Goal: Transaction & Acquisition: Purchase product/service

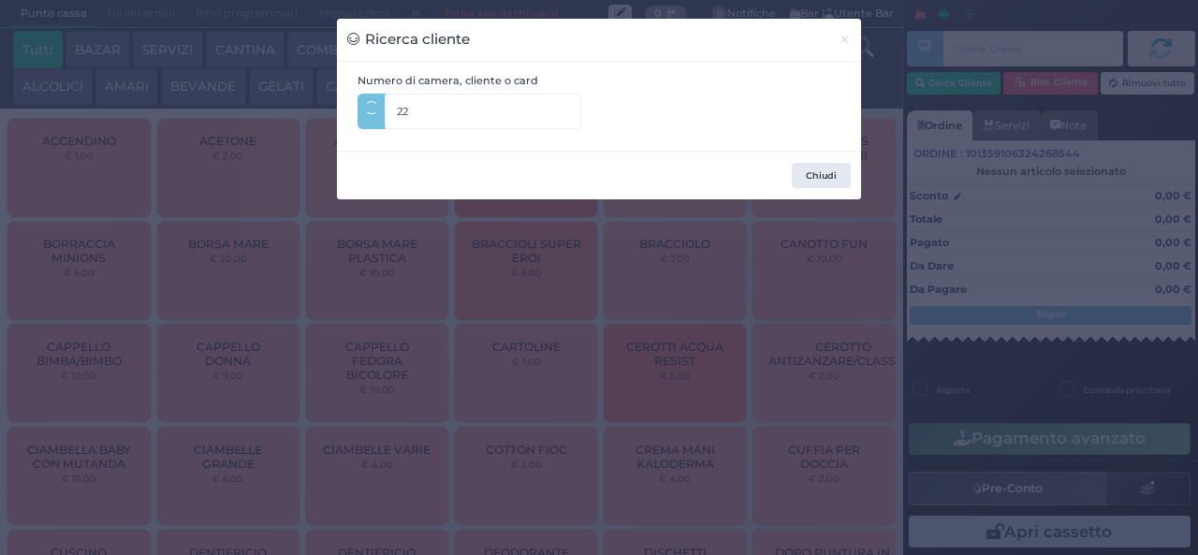
type input "225"
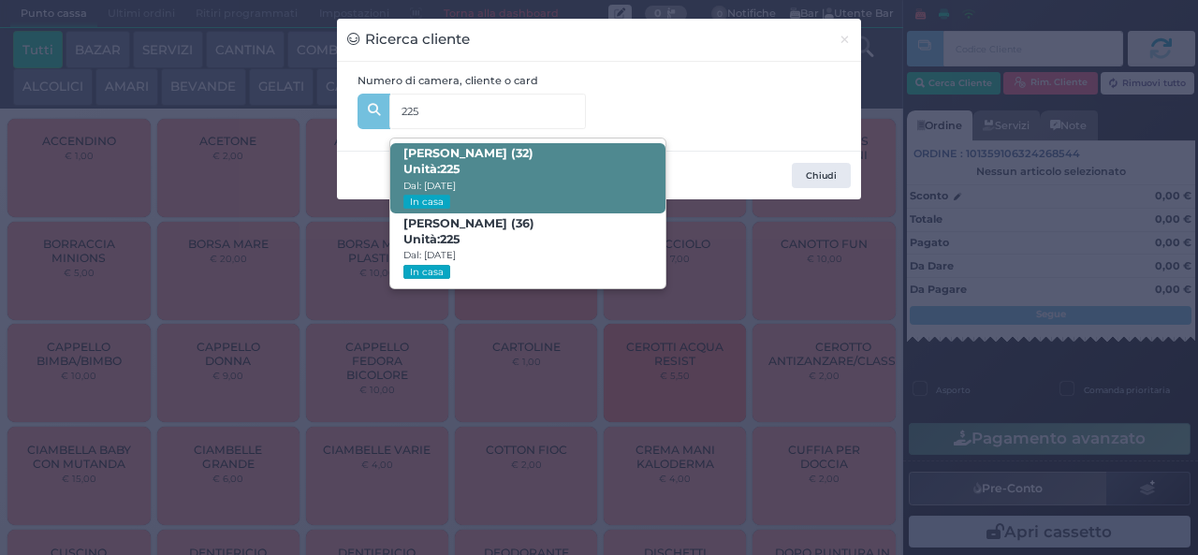
click at [560, 180] on span "[PERSON_NAME] (32) Unità: 225 Dal: [DATE] In casa" at bounding box center [527, 178] width 274 height 70
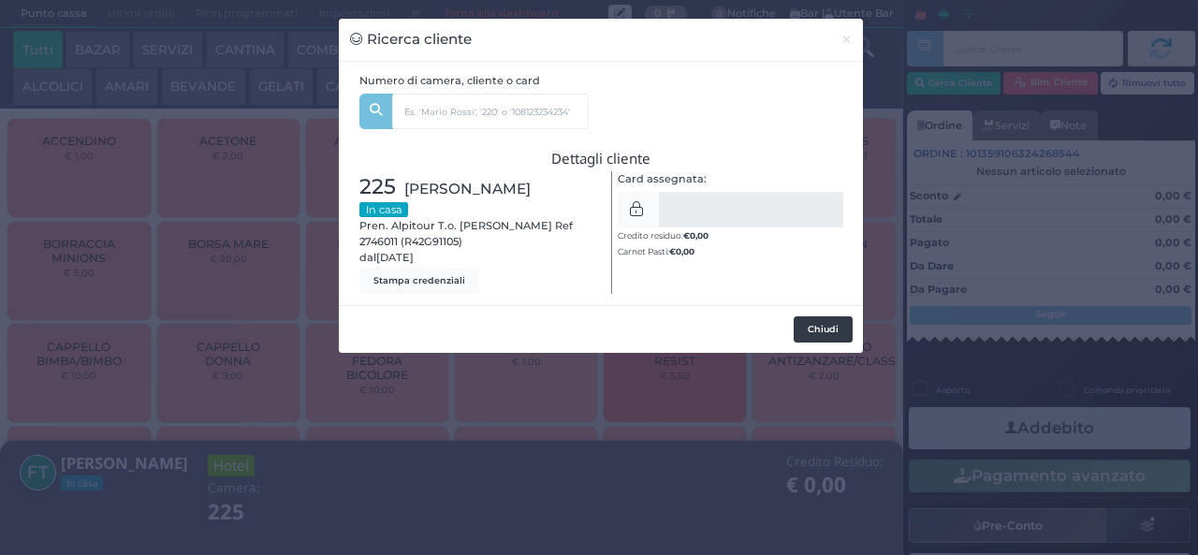
click at [807, 328] on button "Chiudi" at bounding box center [822, 329] width 59 height 26
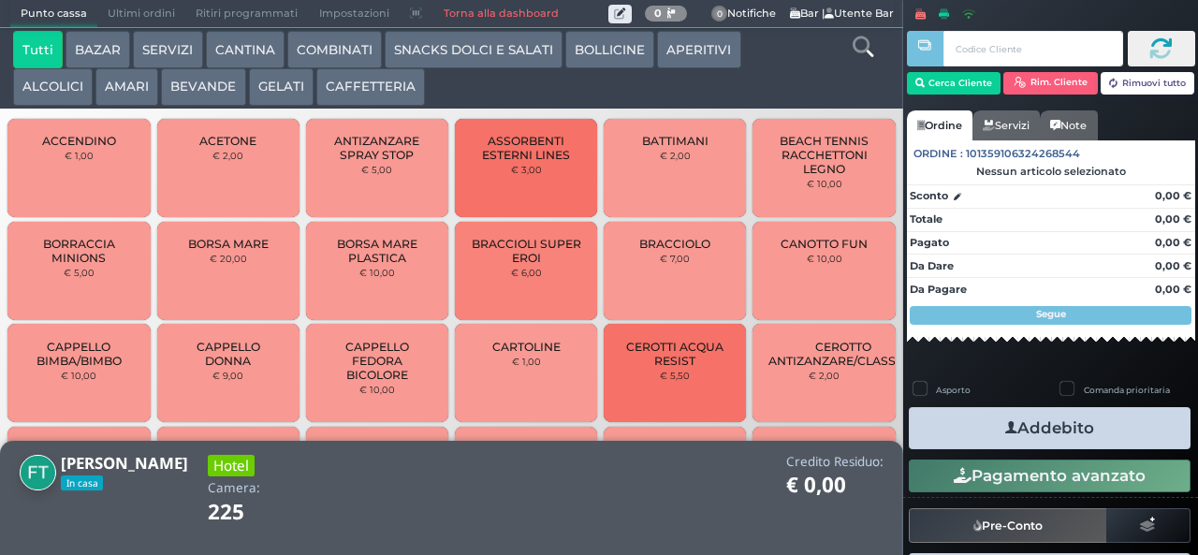
click at [858, 48] on icon at bounding box center [862, 46] width 21 height 21
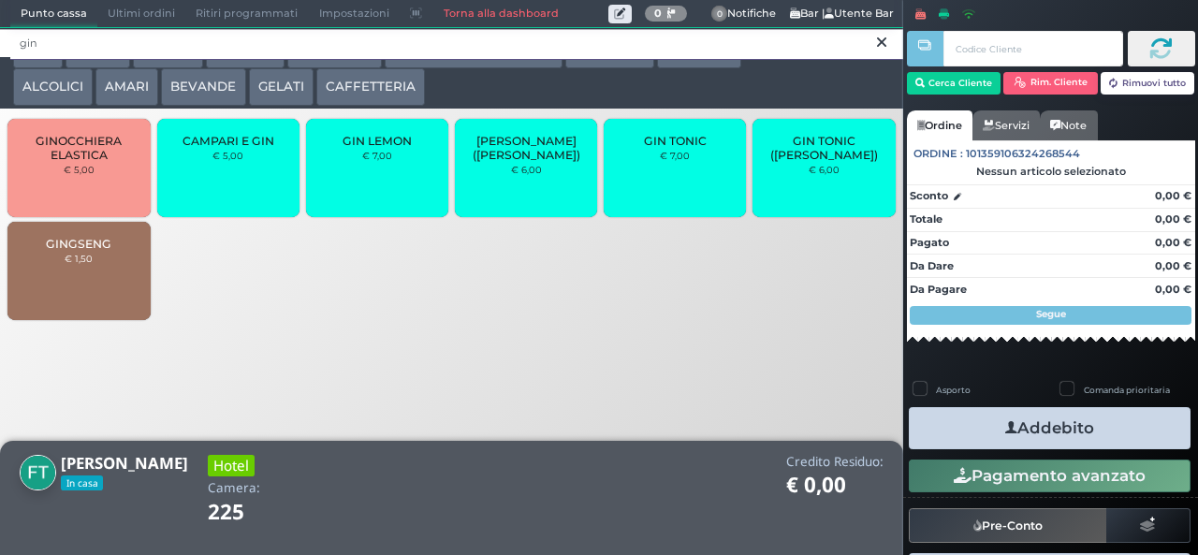
type input "gin"
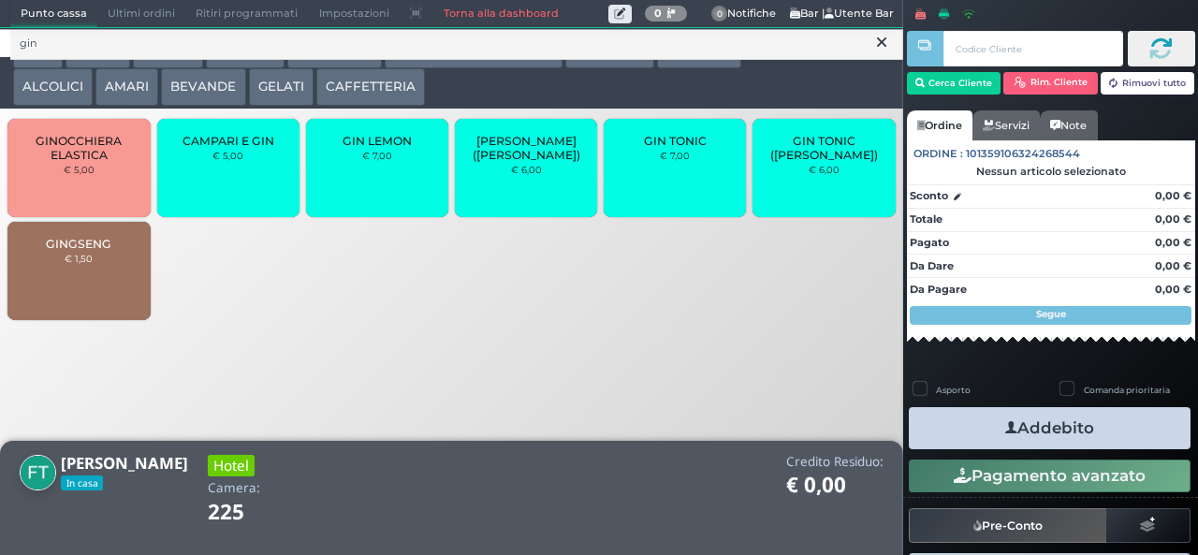
click at [682, 161] on small "€ 7,00" at bounding box center [675, 155] width 30 height 11
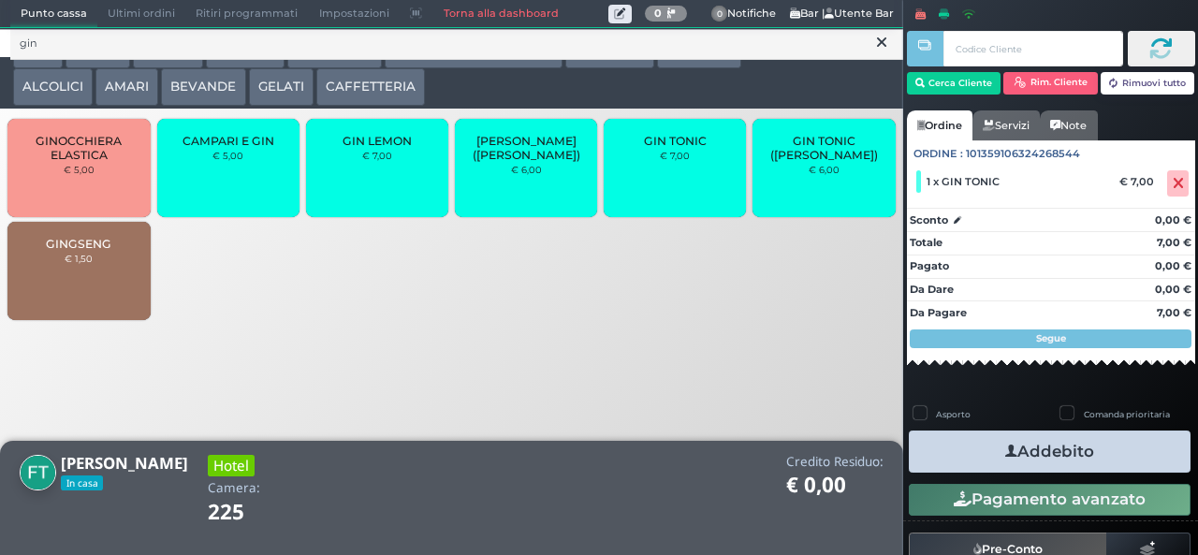
click at [876, 51] on button at bounding box center [881, 43] width 17 height 21
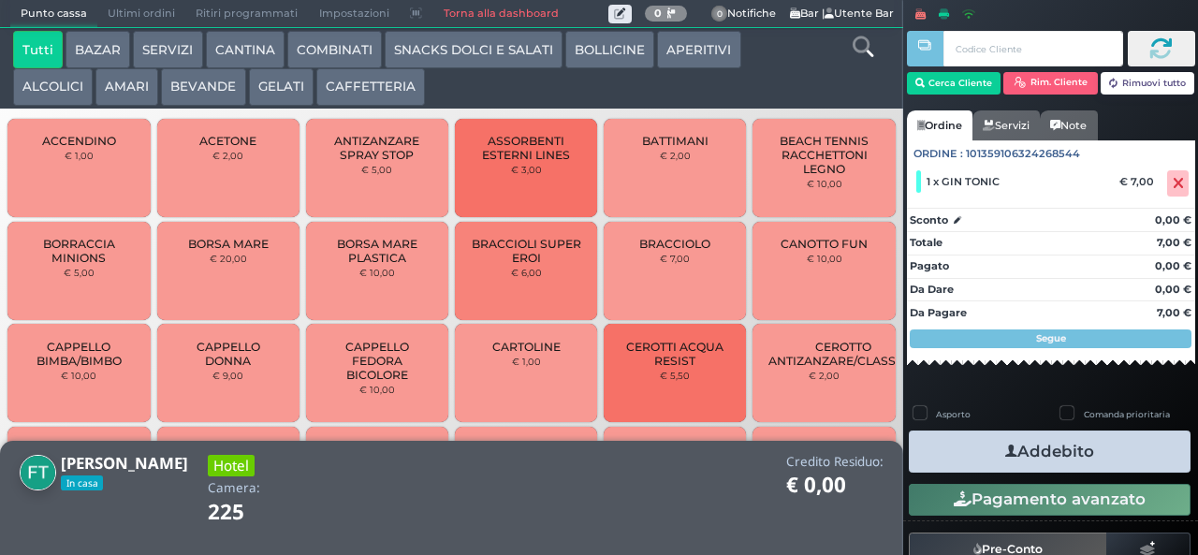
click at [861, 51] on icon at bounding box center [862, 46] width 21 height 21
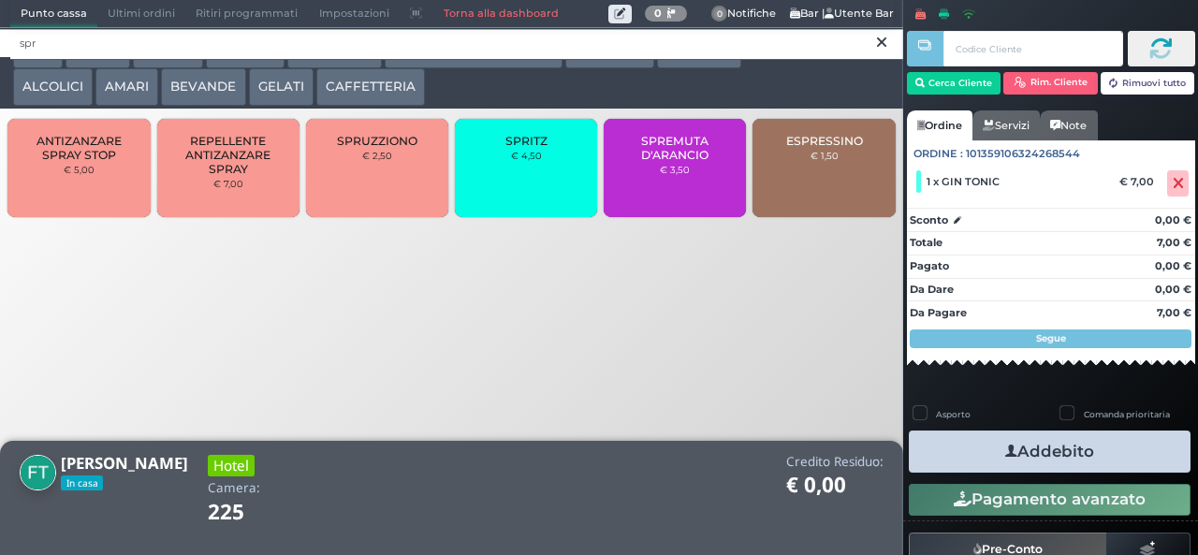
type input "spr"
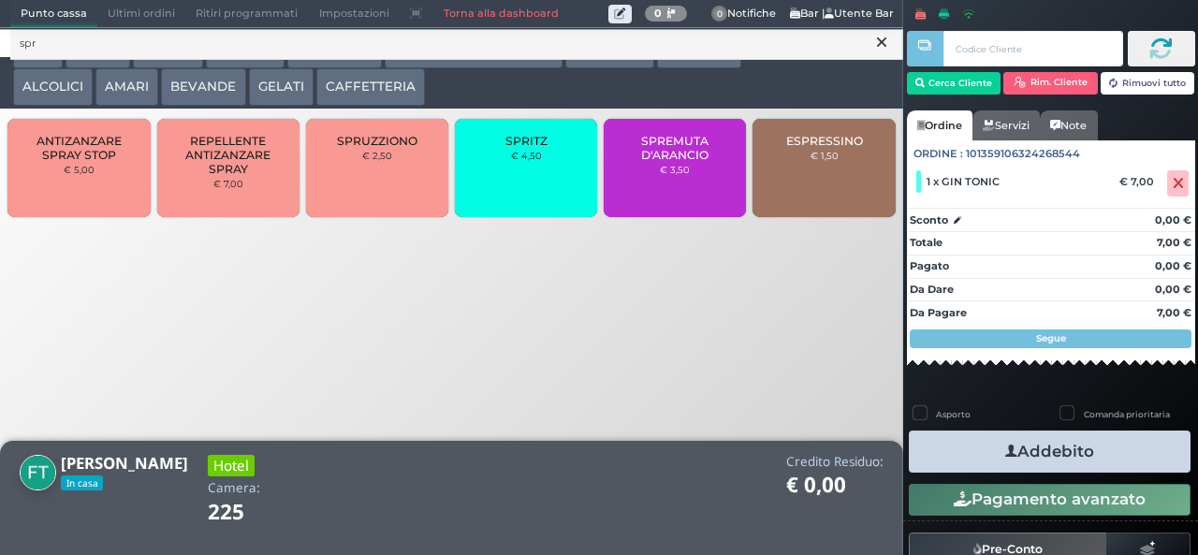
click at [526, 187] on div "SPRITZ € 4,50" at bounding box center [526, 168] width 142 height 98
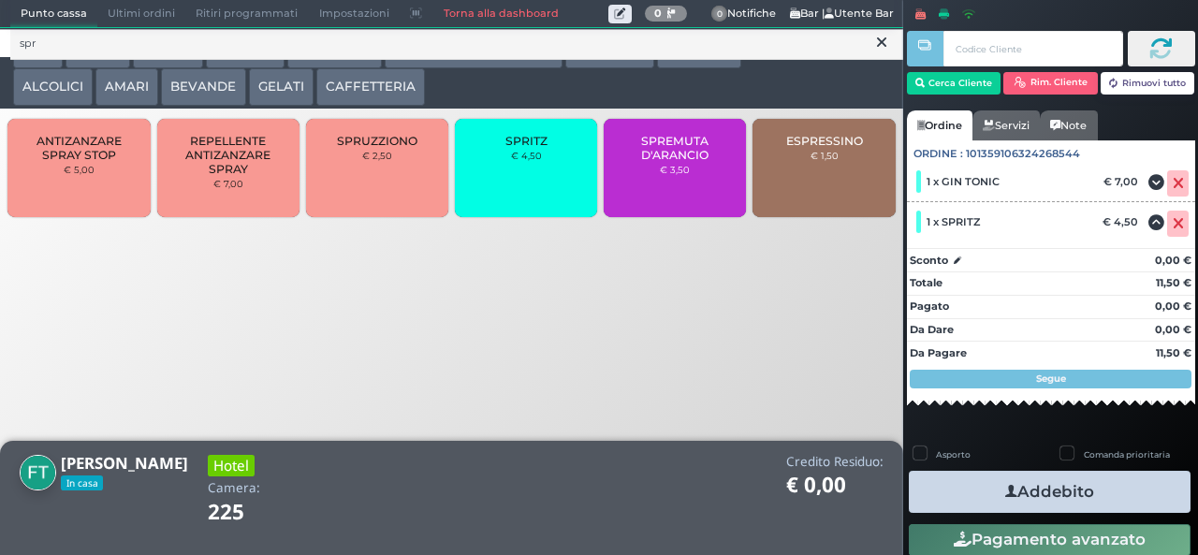
click at [880, 47] on icon at bounding box center [881, 42] width 9 height 19
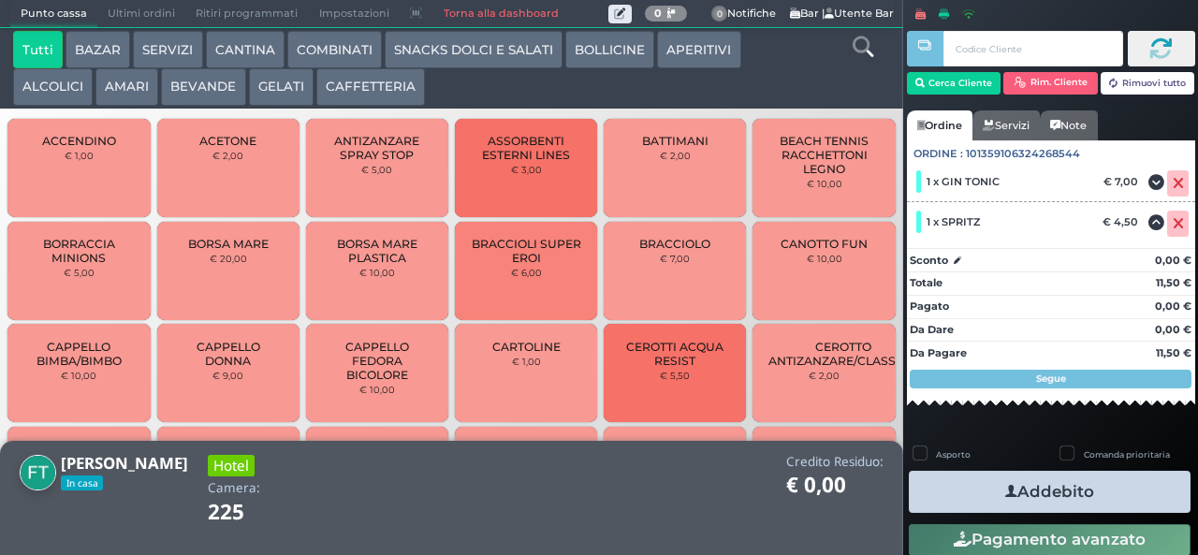
click at [1093, 487] on button "Addebito" at bounding box center [1050, 492] width 282 height 42
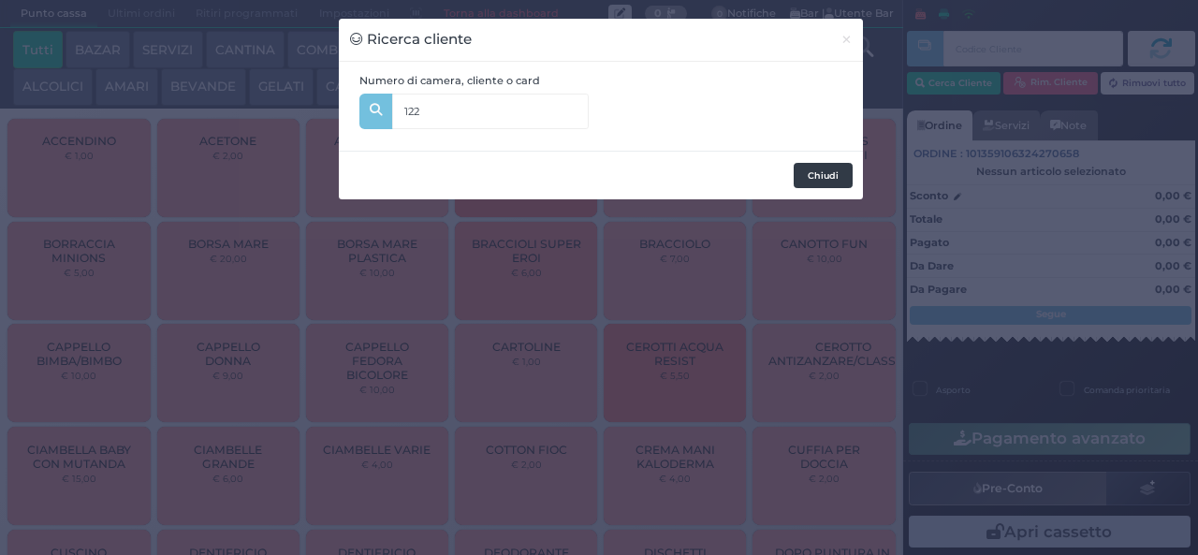
type input "122"
click at [809, 185] on button "Chiudi" at bounding box center [822, 176] width 59 height 26
